Goal: Find specific page/section: Find specific page/section

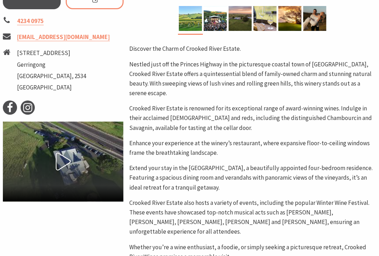
scroll to position [313, 0]
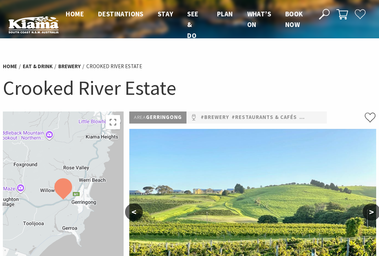
click at [48, 32] on img at bounding box center [34, 24] width 50 height 17
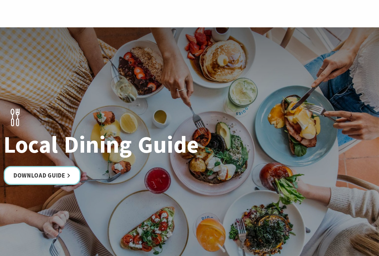
scroll to position [1180, 0]
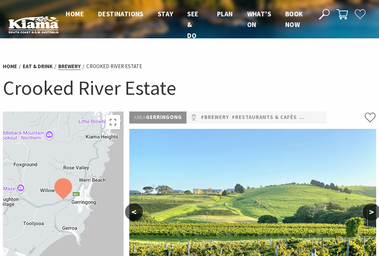
click at [61, 66] on link "brewery" at bounding box center [69, 66] width 22 height 7
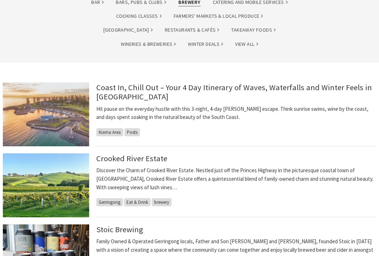
scroll to position [110, 0]
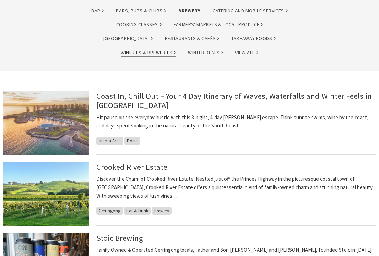
click at [176, 49] on link "Wineries & Breweries" at bounding box center [148, 53] width 55 height 8
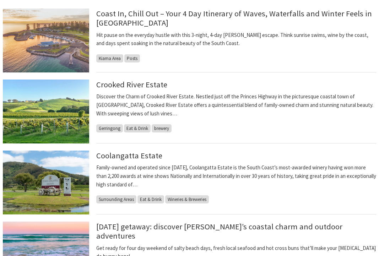
scroll to position [197, 0]
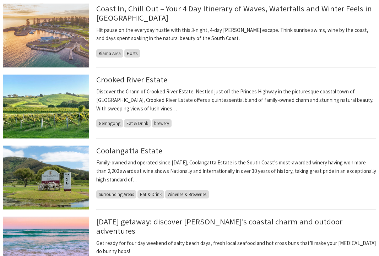
click at [186, 192] on span "Wineries & Breweries" at bounding box center [187, 195] width 44 height 8
